Goal: Task Accomplishment & Management: Manage account settings

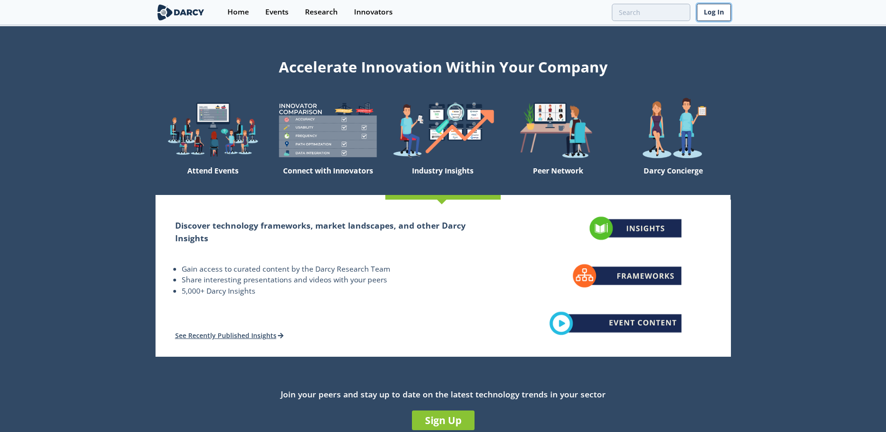
click at [723, 9] on link "Log In" at bounding box center [714, 12] width 34 height 17
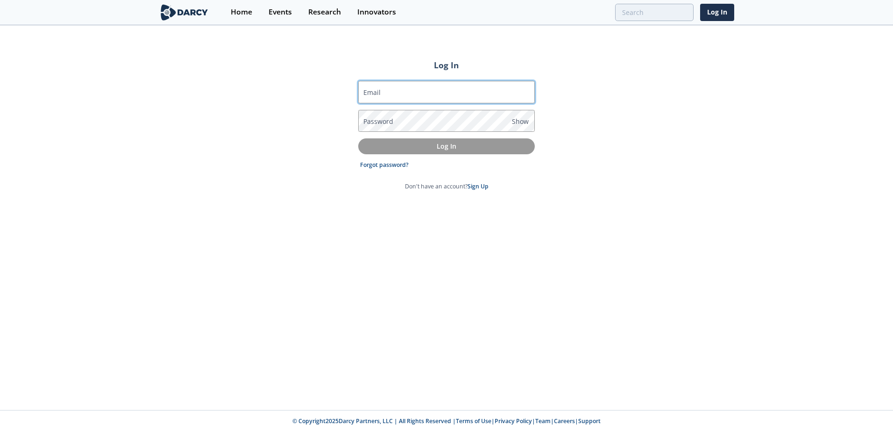
click at [421, 99] on input "Email" at bounding box center [446, 92] width 177 height 22
type input "[EMAIL_ADDRESS][DOMAIN_NAME]"
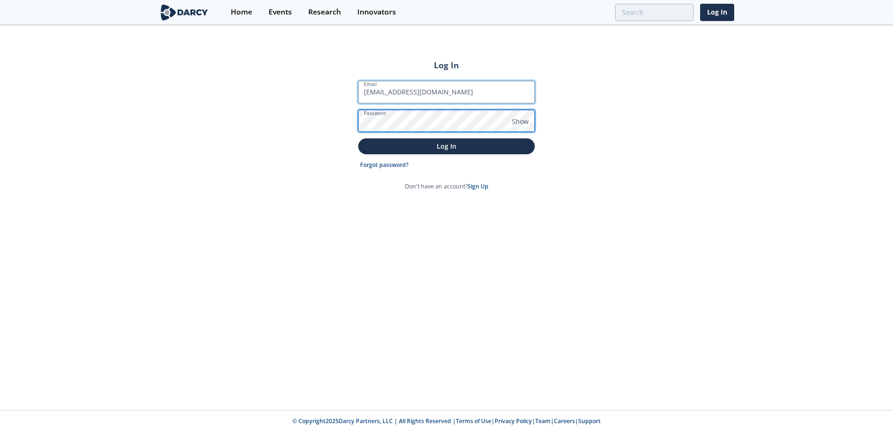
click at [358, 138] on button "Log In" at bounding box center [446, 145] width 177 height 15
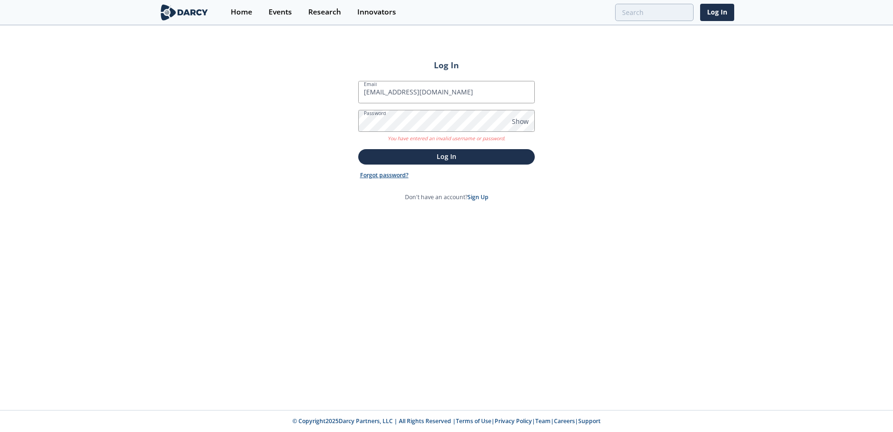
click at [385, 174] on link "Forgot password?" at bounding box center [384, 175] width 49 height 8
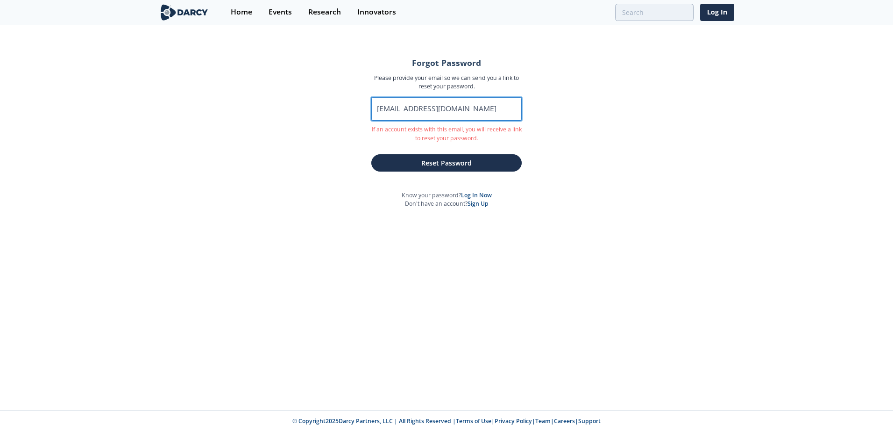
drag, startPoint x: 485, startPoint y: 107, endPoint x: 271, endPoint y: 97, distance: 214.3
click at [272, 97] on div "Forgot Password Please provide your email so we can send you a link to reset yo…" at bounding box center [446, 218] width 893 height 384
type input "[EMAIL_ADDRESS][DOMAIN_NAME]"
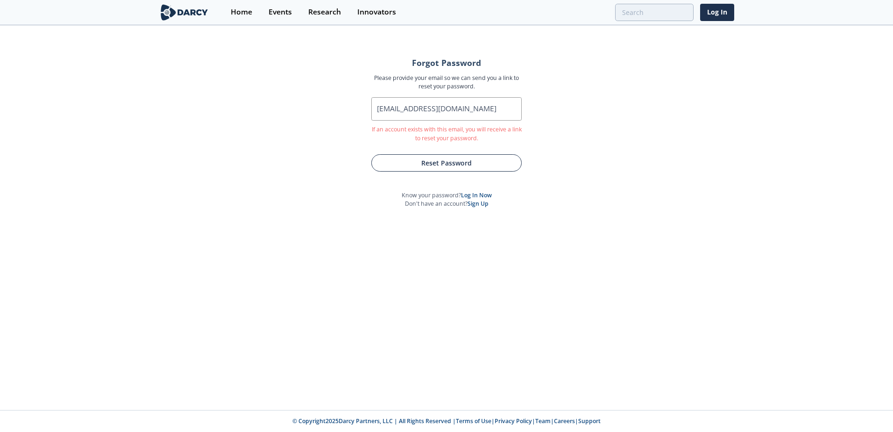
click at [429, 164] on button "Reset Password" at bounding box center [447, 162] width 150 height 17
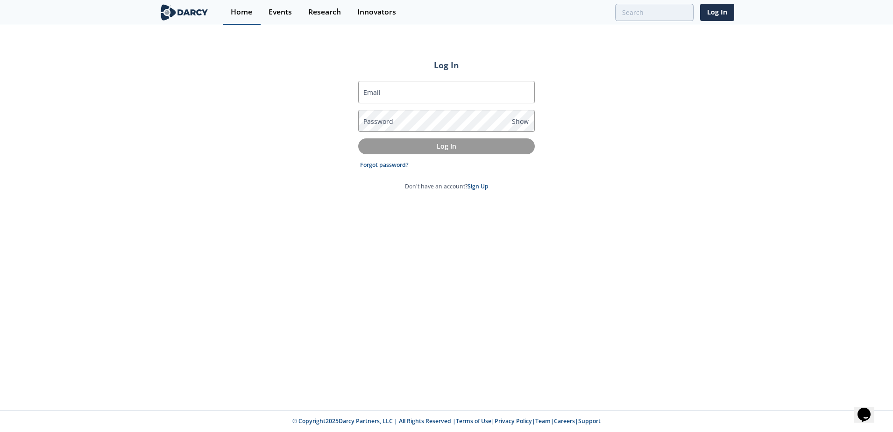
click at [239, 10] on div "Home" at bounding box center [241, 11] width 21 height 7
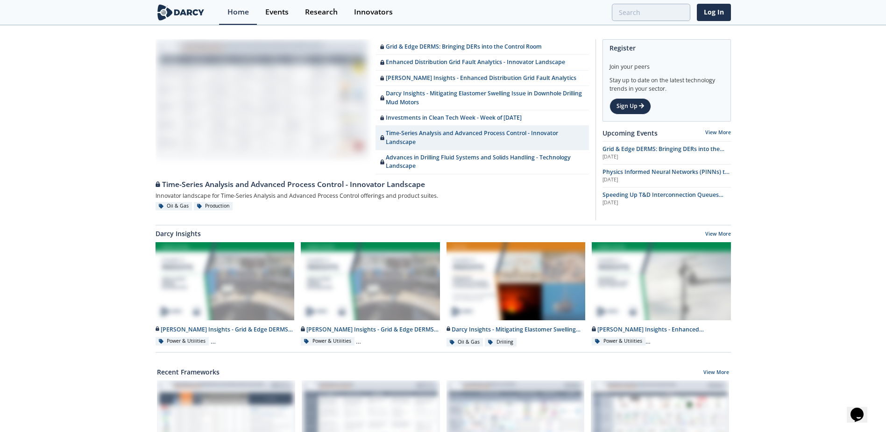
click at [799, 125] on div "Grid & Edge DERMS: Bringing DERs into the Control Room Enhanced Distribution Gr…" at bounding box center [443, 421] width 886 height 791
click at [813, 188] on div "Grid & Edge DERMS: Bringing DERs into the Control Room Enhanced Distribution Gr…" at bounding box center [443, 421] width 886 height 791
